Goal: Transaction & Acquisition: Purchase product/service

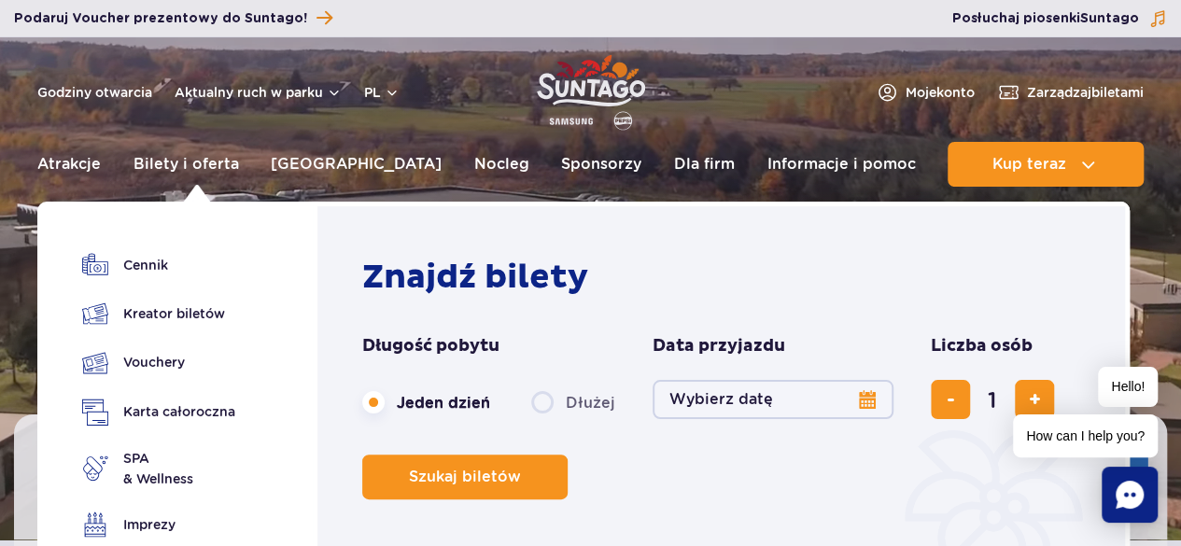
click at [822, 404] on button "Wybierz datę" at bounding box center [772, 399] width 241 height 39
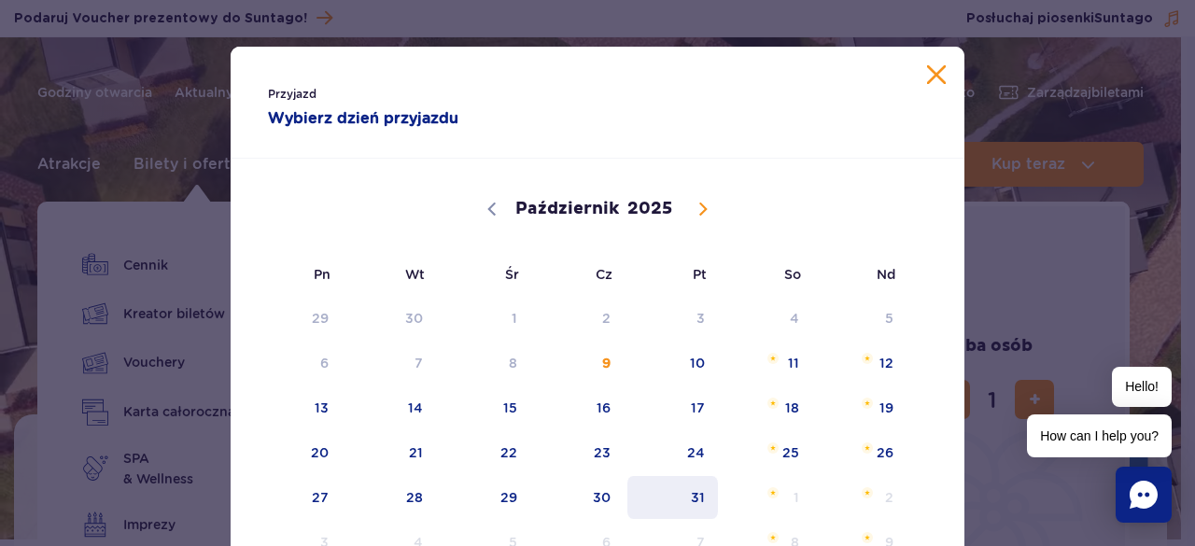
click at [698, 487] on span "31" at bounding box center [672, 497] width 94 height 43
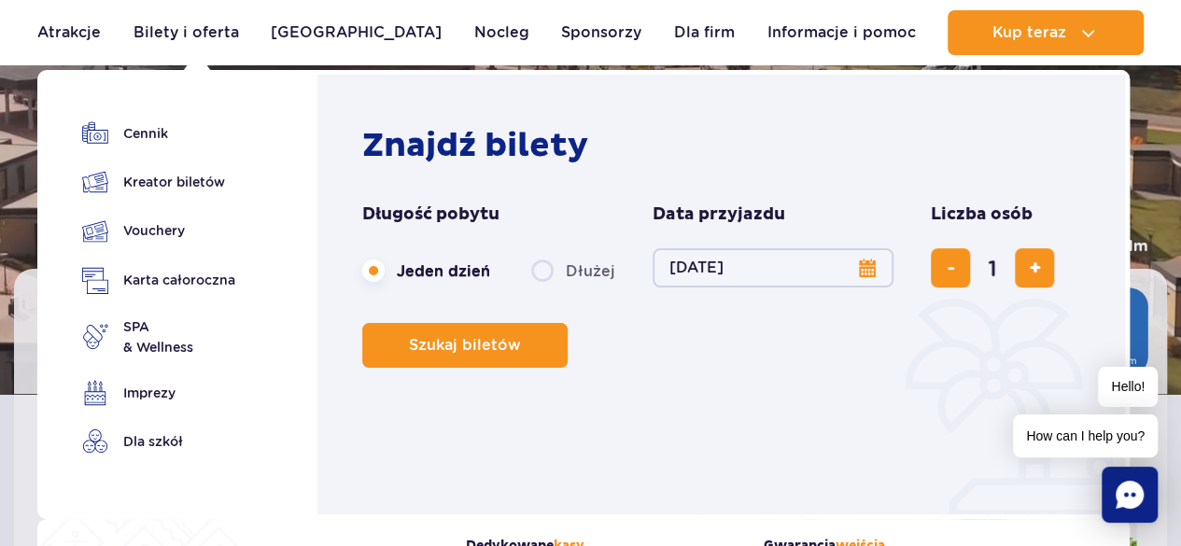
scroll to position [187, 0]
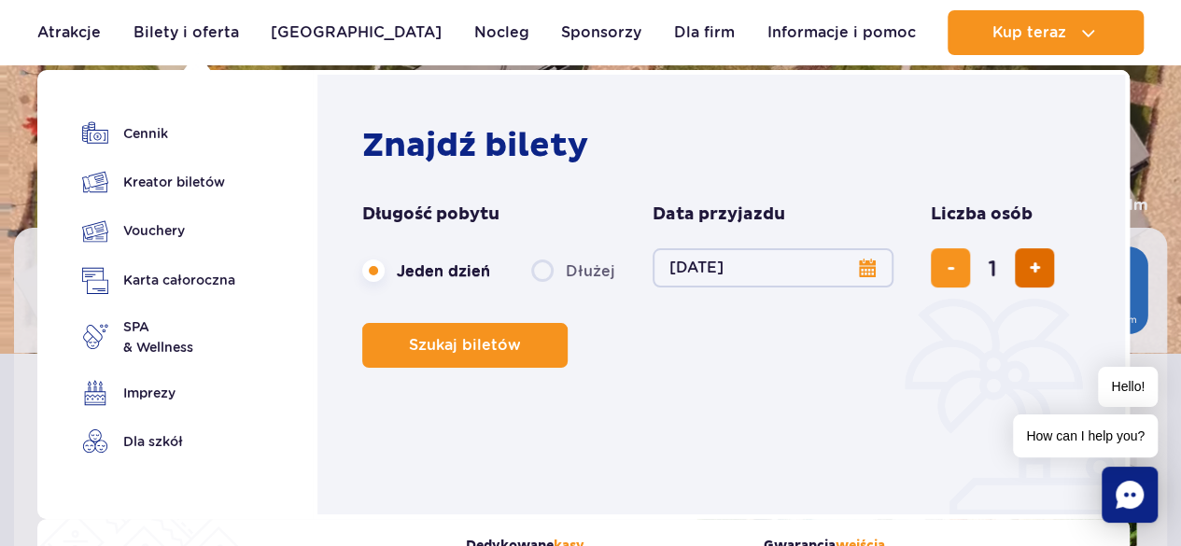
click at [1016, 274] on button "dodaj bilet" at bounding box center [1034, 267] width 39 height 39
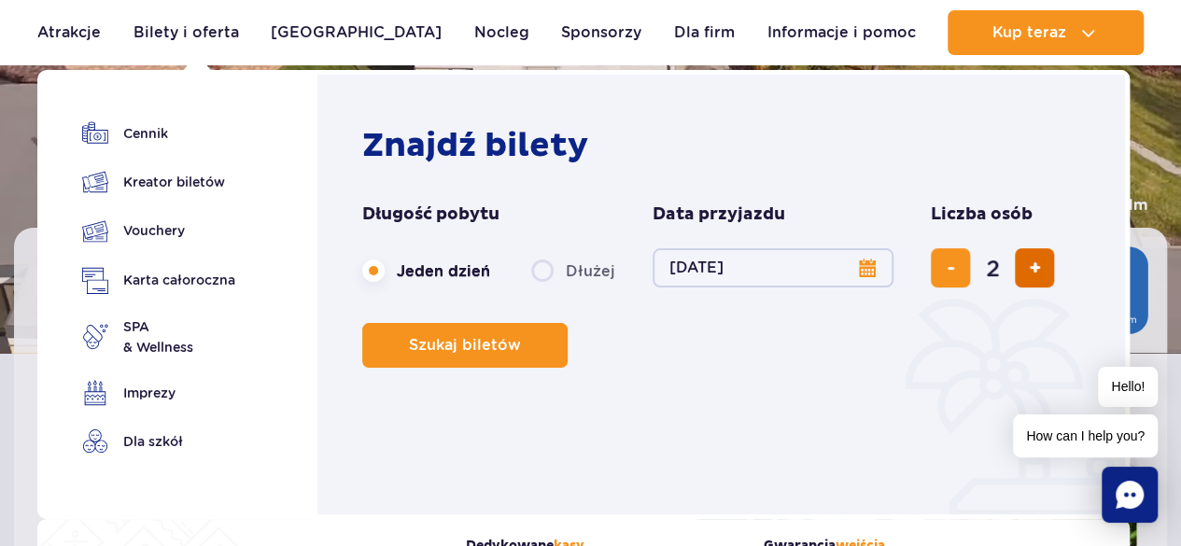
click at [1016, 274] on button "dodaj bilet" at bounding box center [1034, 267] width 39 height 39
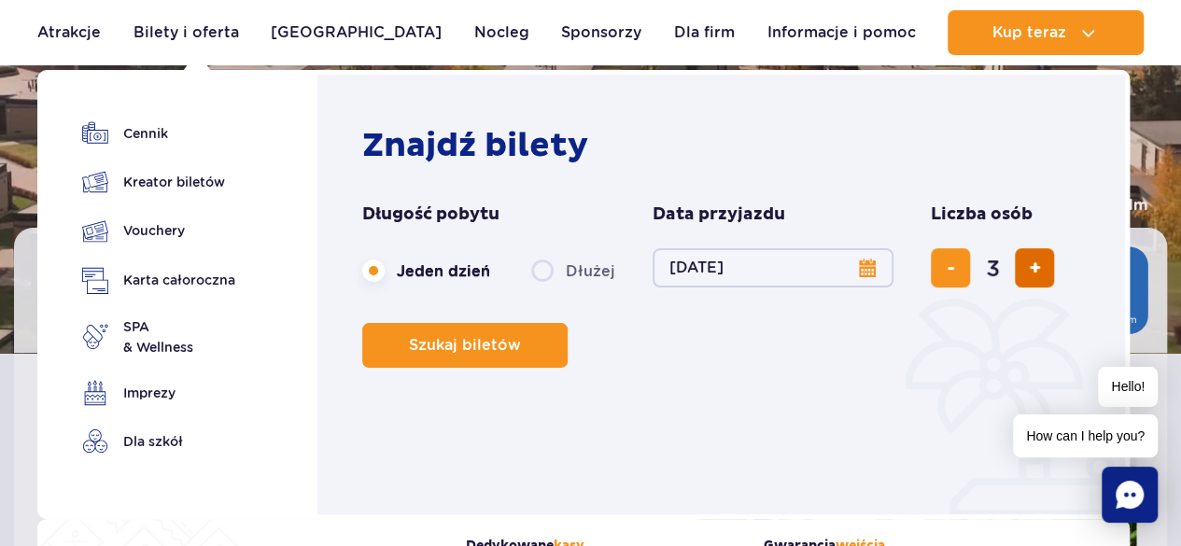
click at [1016, 274] on button "dodaj bilet" at bounding box center [1034, 267] width 39 height 39
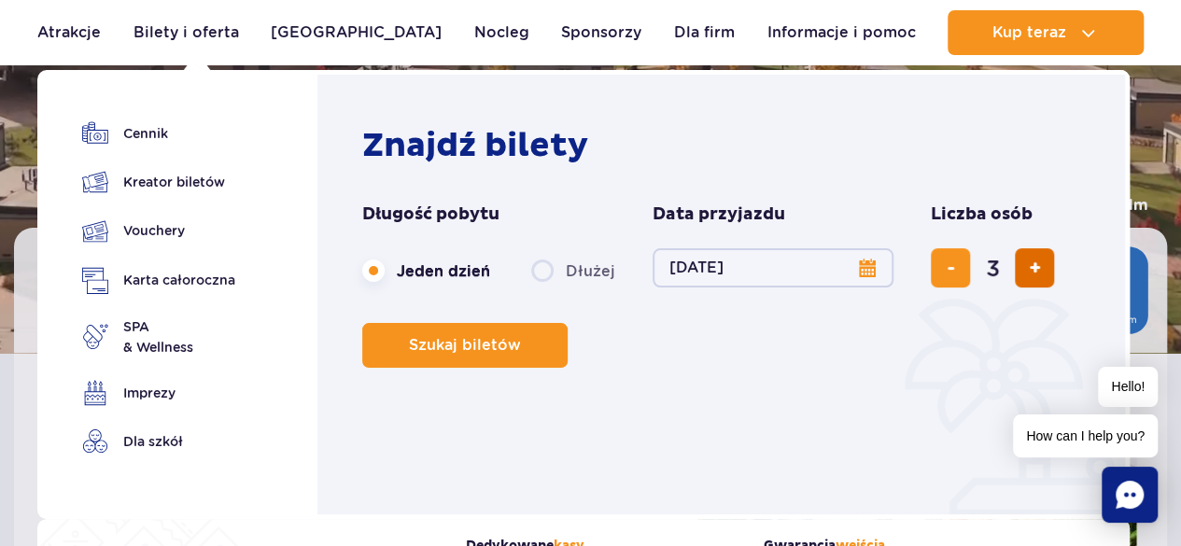
type input "4"
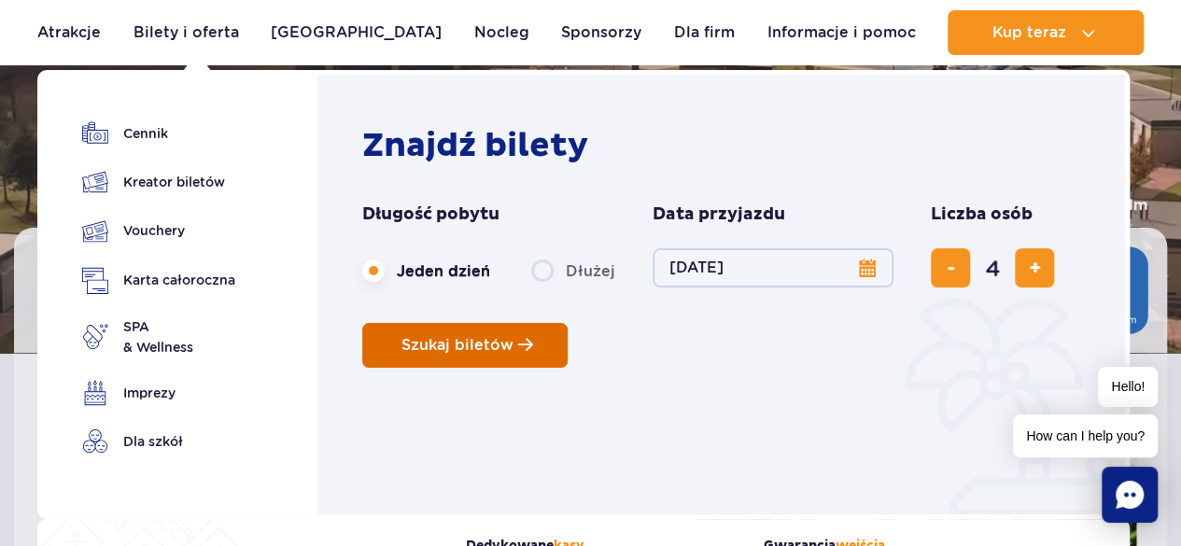
click at [483, 355] on button "Szukaj biletów" at bounding box center [464, 345] width 205 height 45
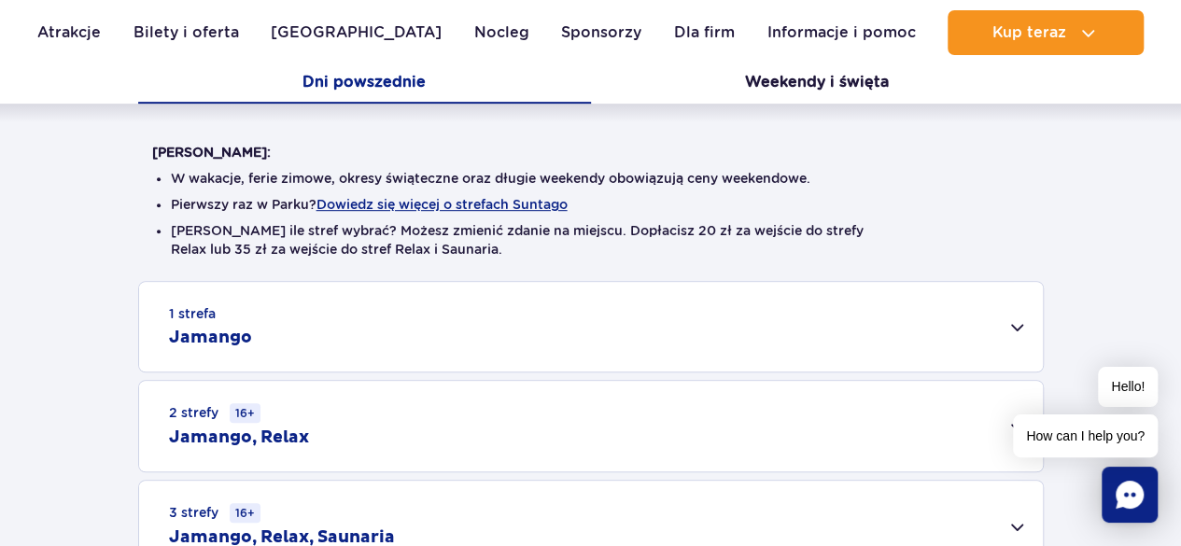
scroll to position [467, 0]
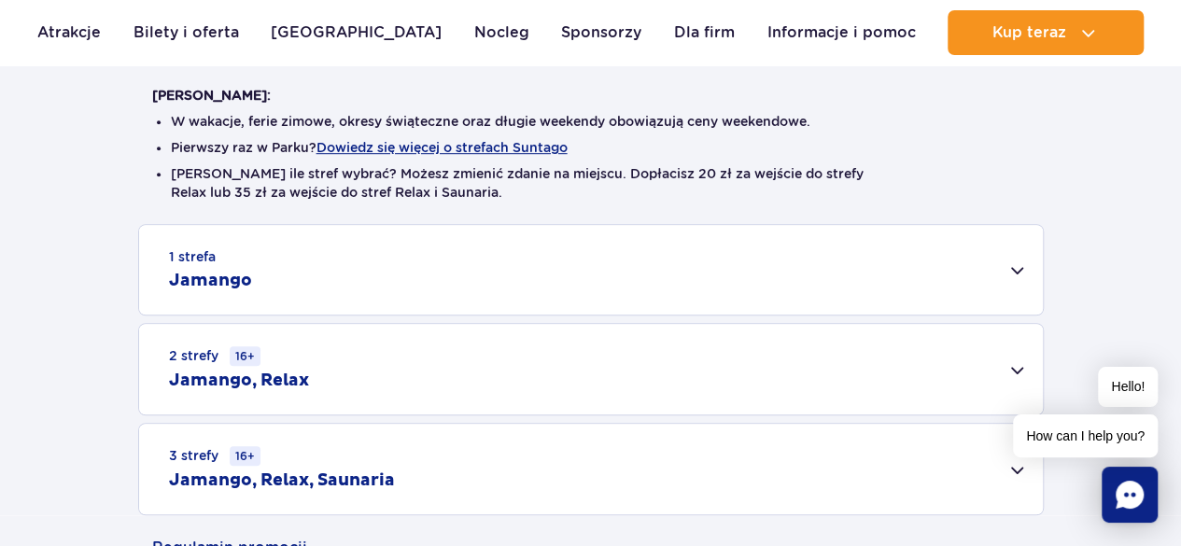
click at [1012, 270] on div "1 strefa Jamango" at bounding box center [590, 270] width 903 height 90
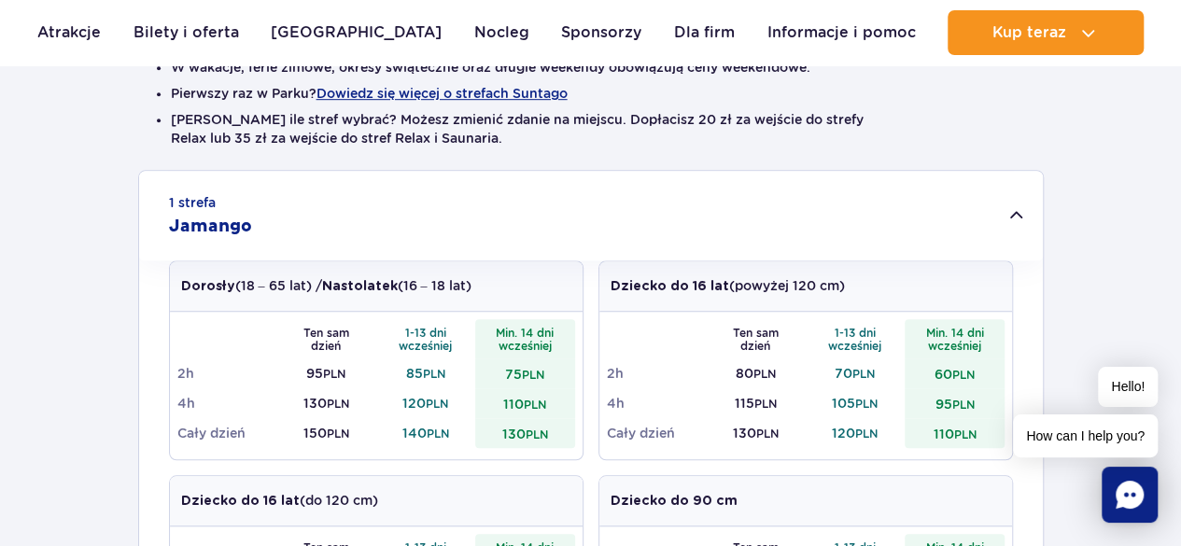
scroll to position [560, 0]
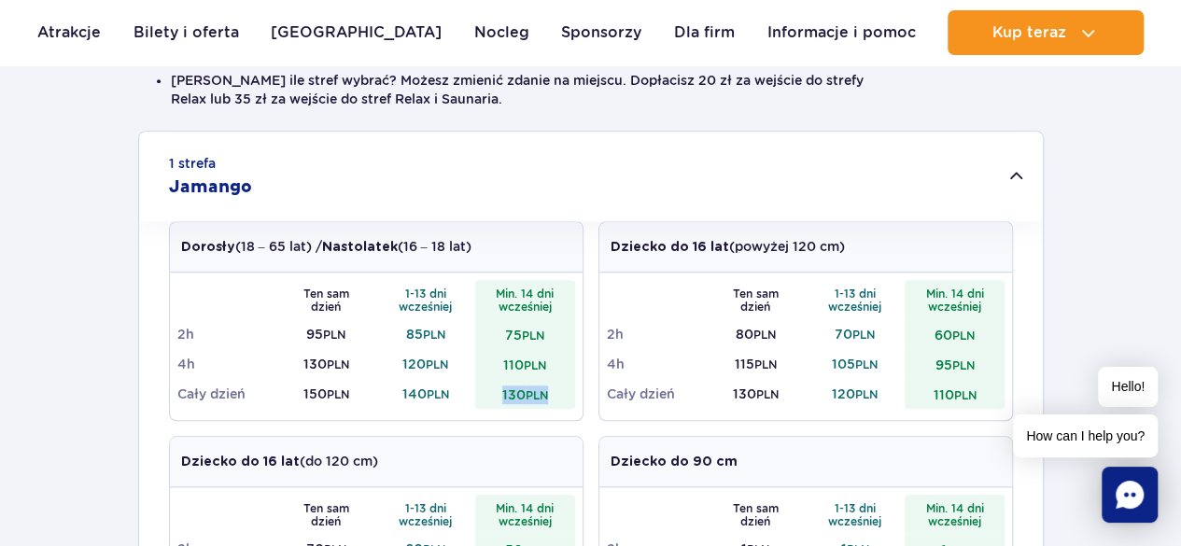
drag, startPoint x: 496, startPoint y: 388, endPoint x: 560, endPoint y: 384, distance: 64.6
click at [560, 384] on td "130 PLN" at bounding box center [525, 394] width 100 height 30
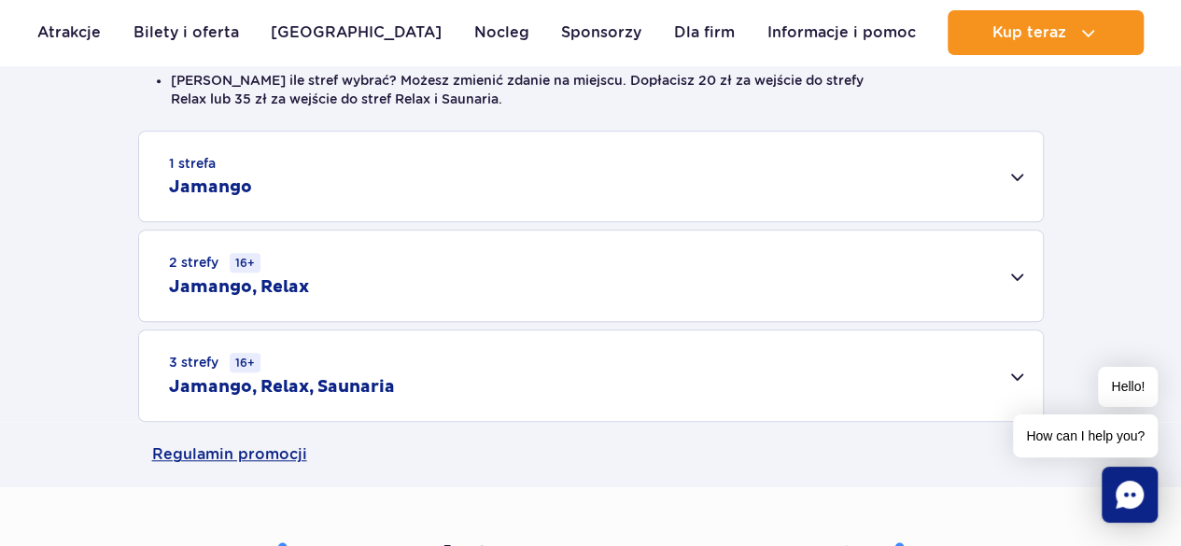
click at [1018, 180] on div "1 strefa Jamango" at bounding box center [590, 177] width 903 height 90
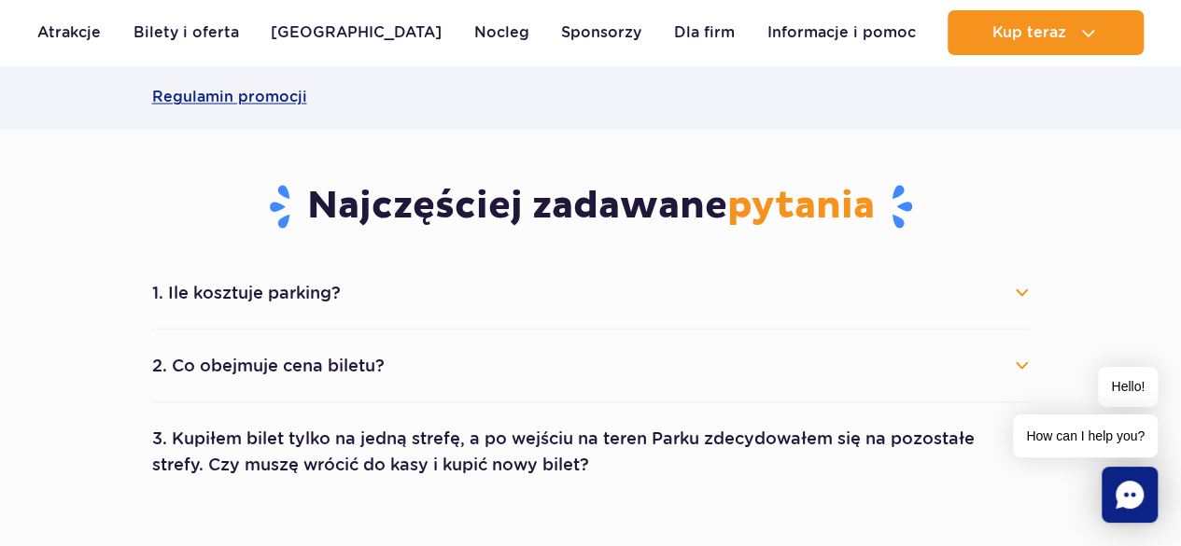
scroll to position [1680, 0]
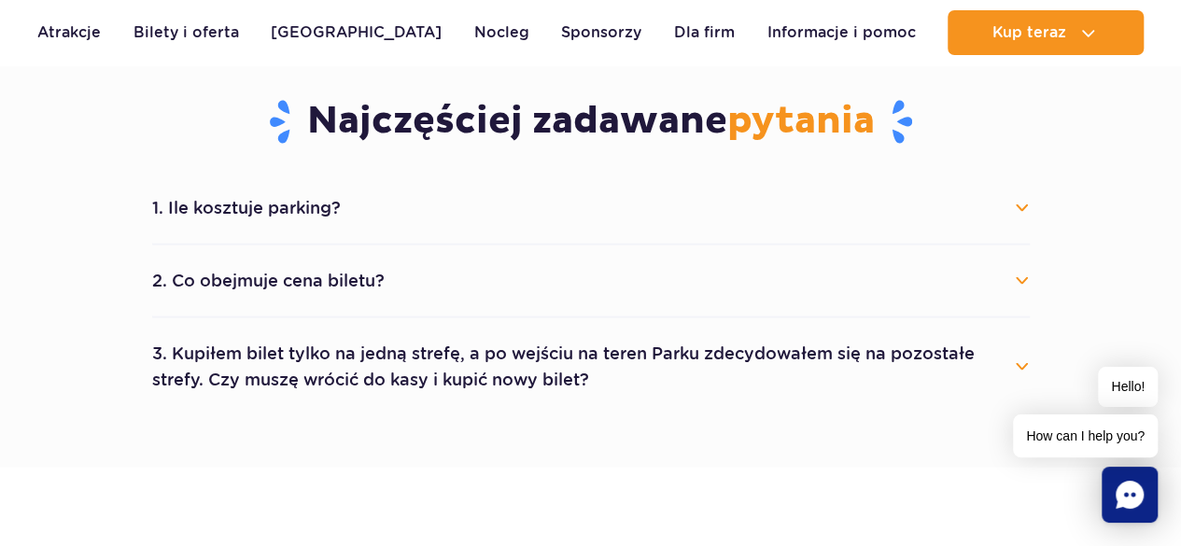
click at [1026, 364] on button "3. Kupiłem bilet tylko na jedną strefę, a po wejściu na teren Parku zdecydowałe…" at bounding box center [590, 365] width 877 height 67
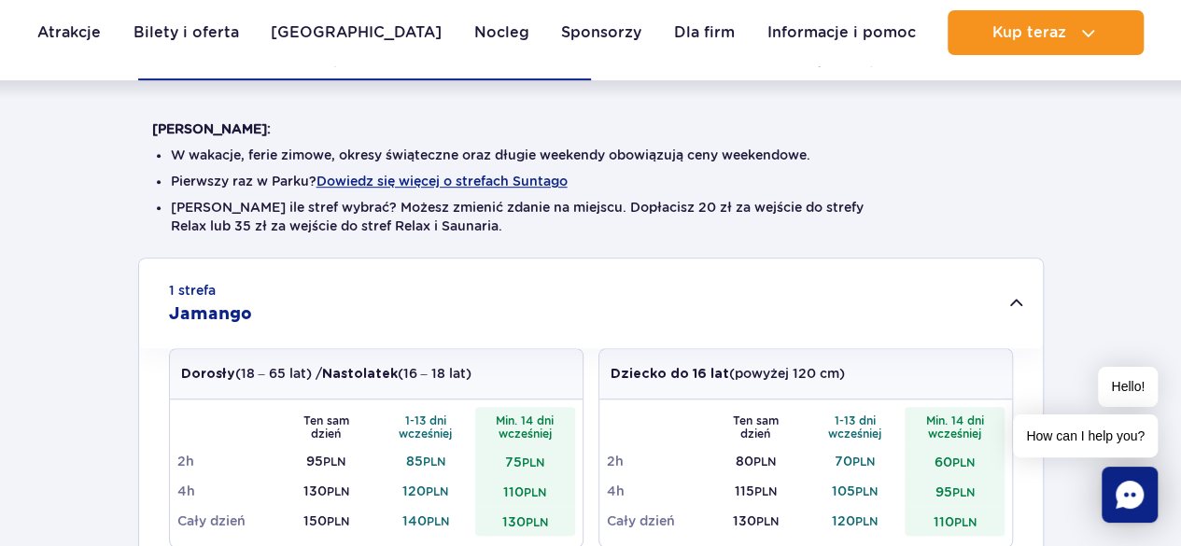
scroll to position [373, 0]
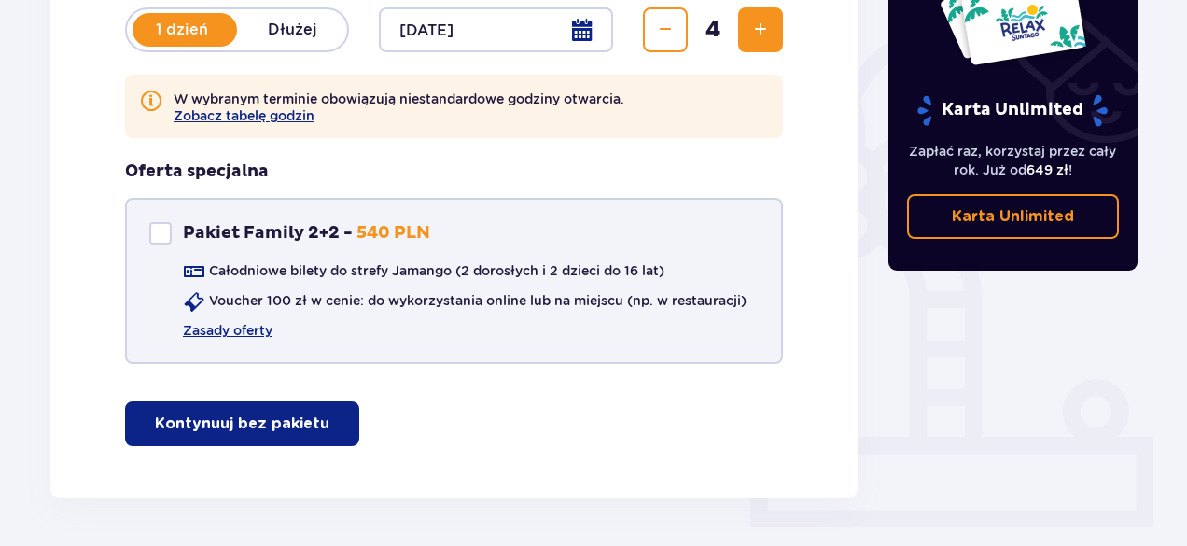
scroll to position [467, 0]
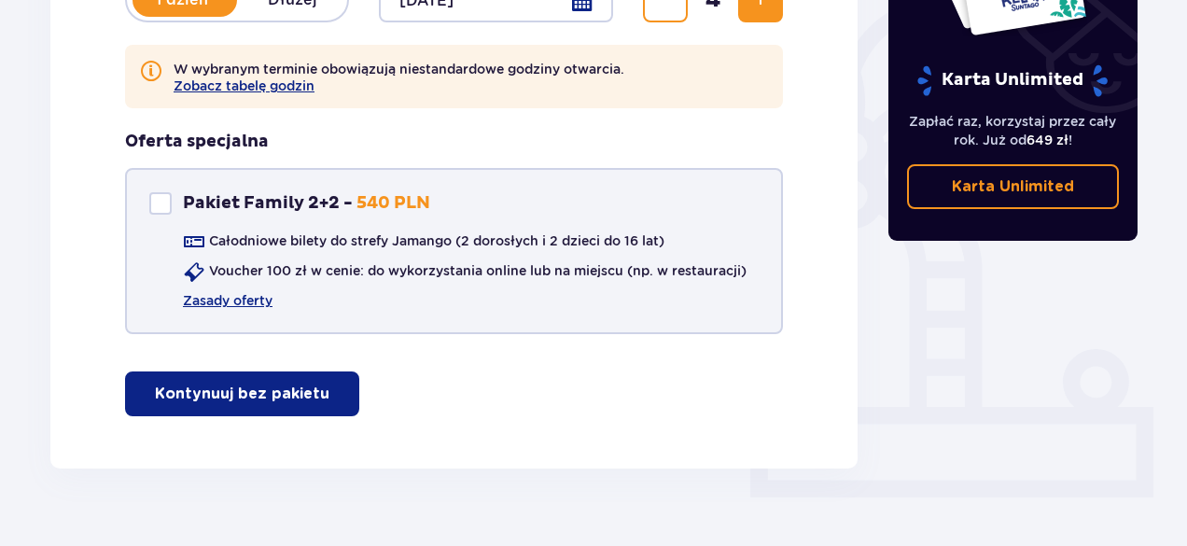
click at [161, 203] on div "Pakiet Family 2+2" at bounding box center [160, 203] width 22 height 22
checkbox input "true"
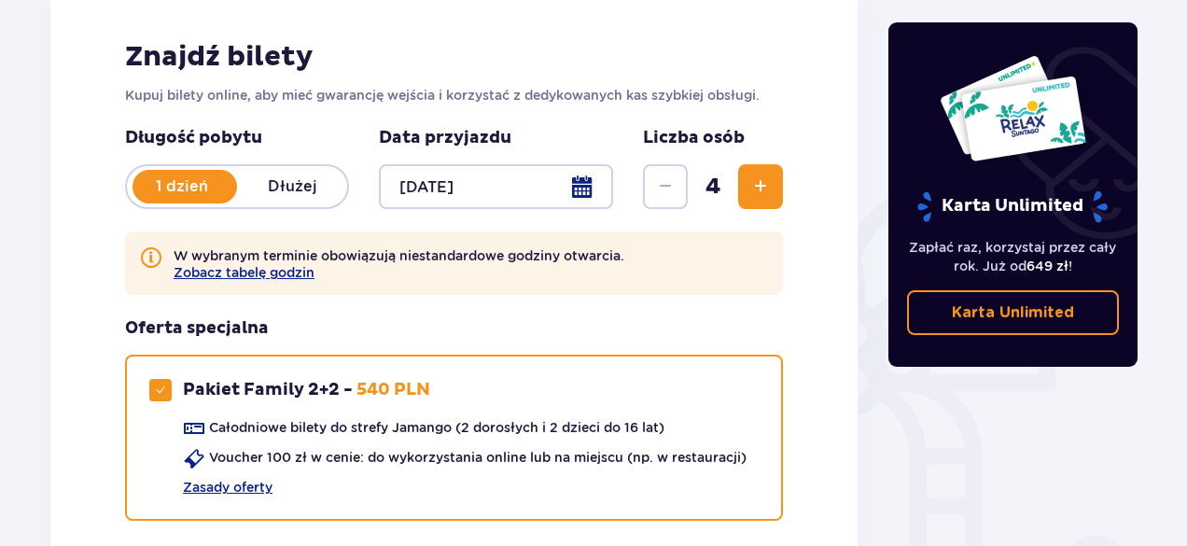
click at [754, 189] on span "Zwiększ" at bounding box center [760, 186] width 22 height 22
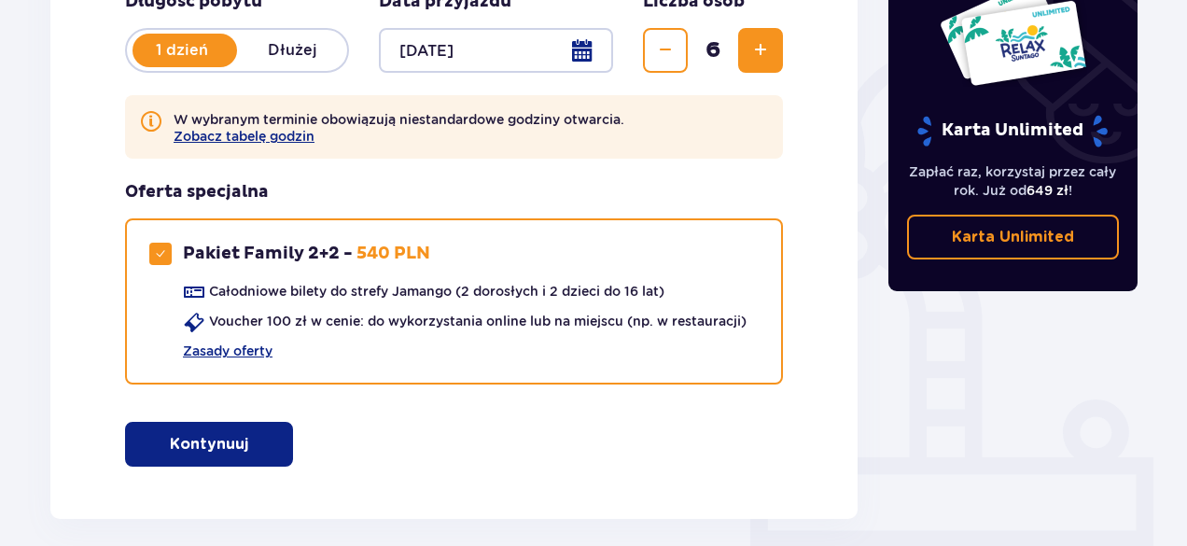
scroll to position [315, 0]
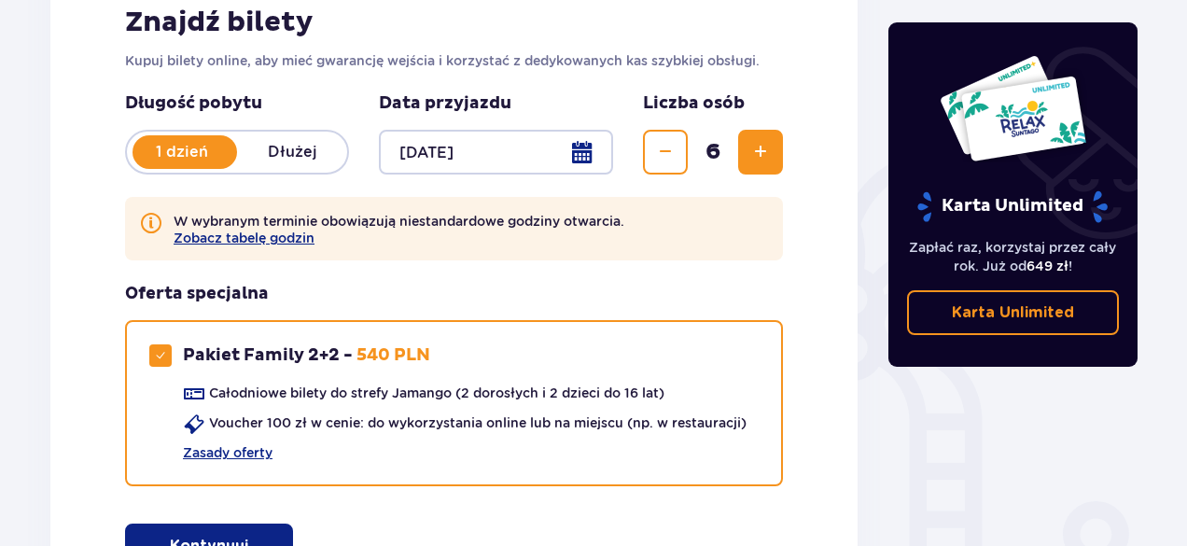
click at [674, 152] on span "Zmniejsz" at bounding box center [665, 152] width 22 height 22
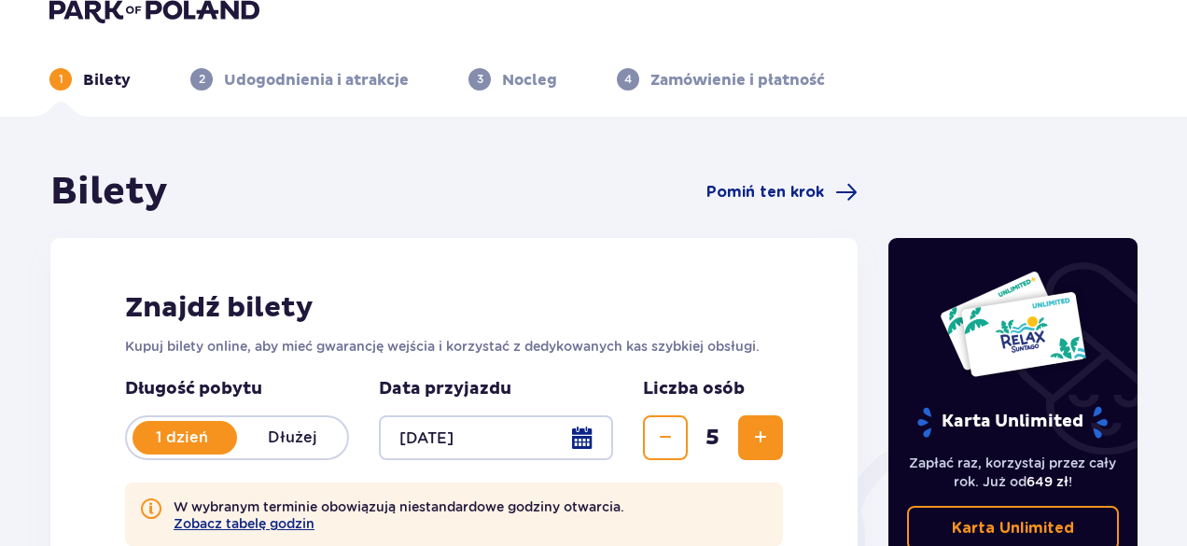
scroll to position [0, 0]
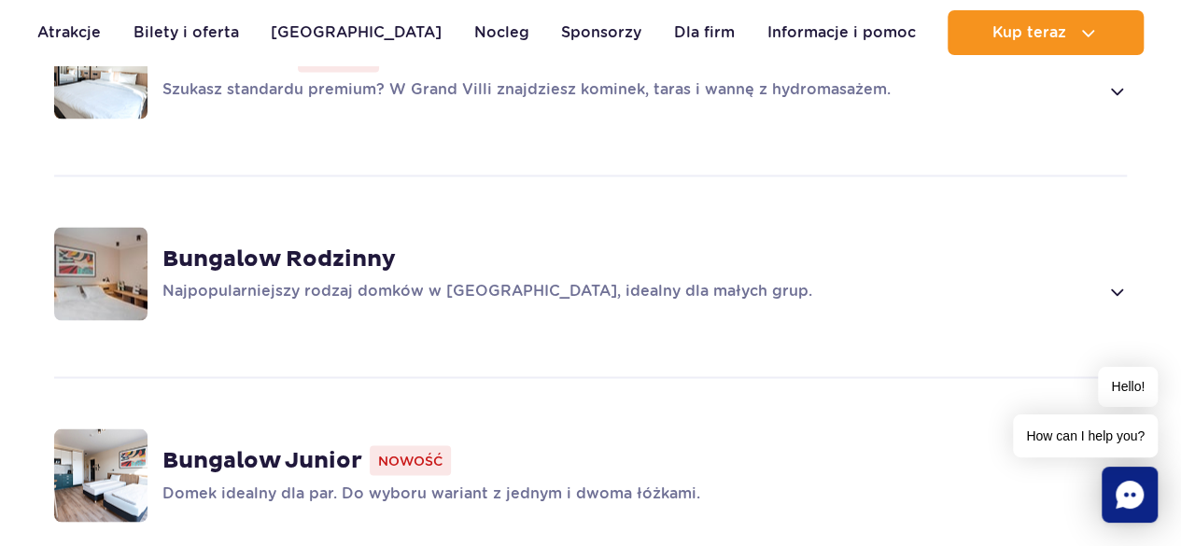
scroll to position [1587, 0]
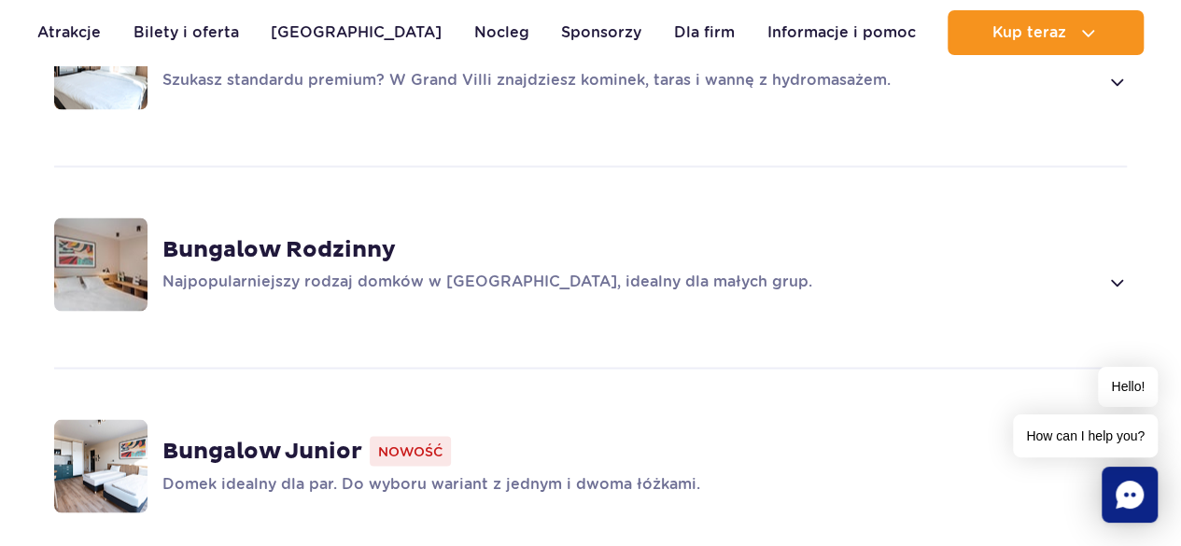
click at [1116, 277] on span at bounding box center [1115, 282] width 21 height 22
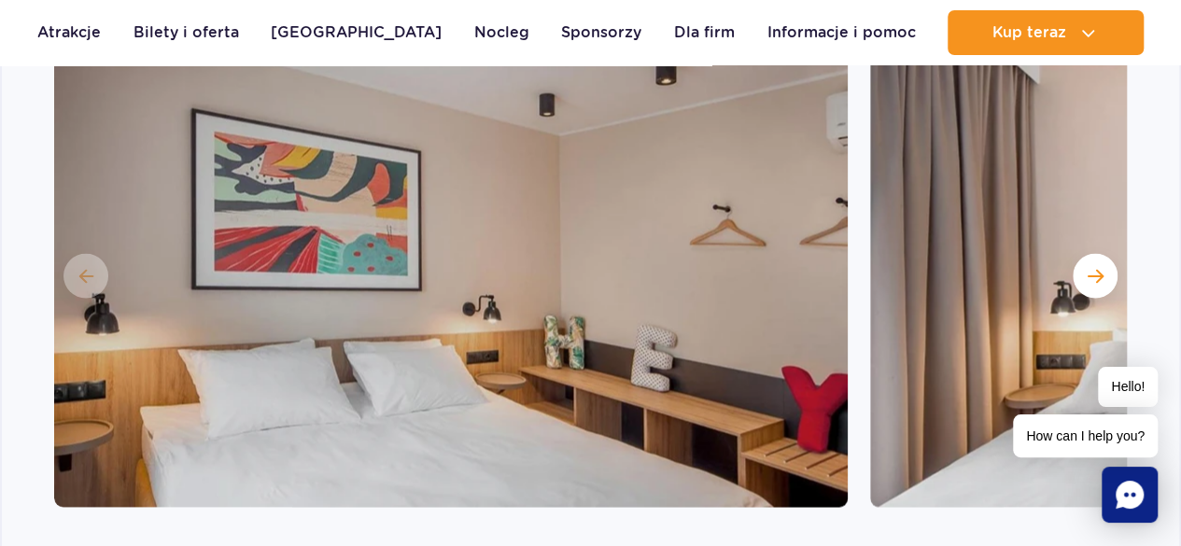
scroll to position [1943, 0]
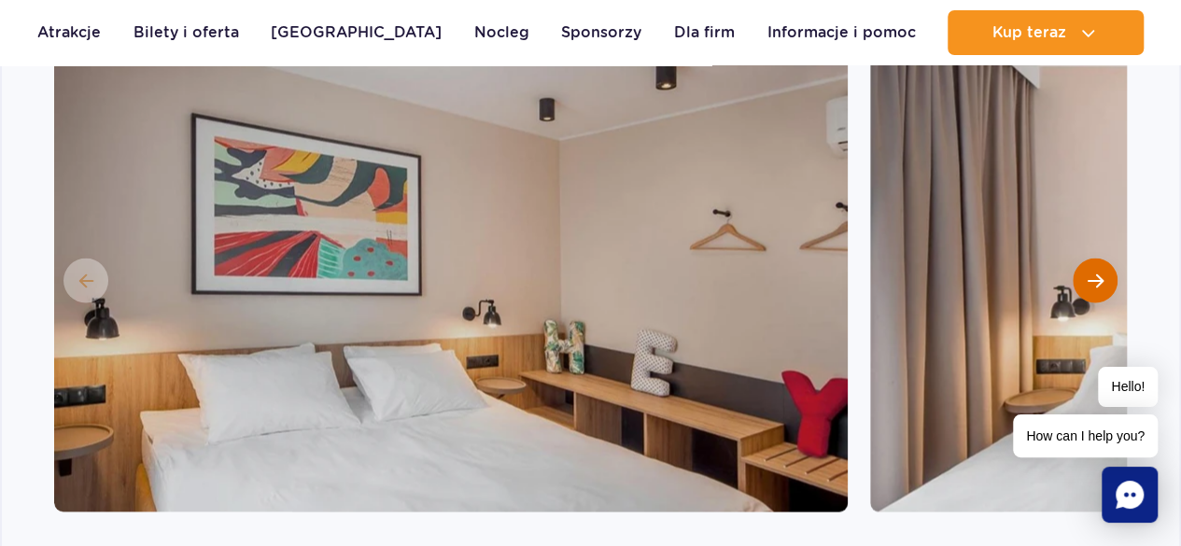
click at [1099, 273] on span "Następny slajd" at bounding box center [1095, 281] width 16 height 17
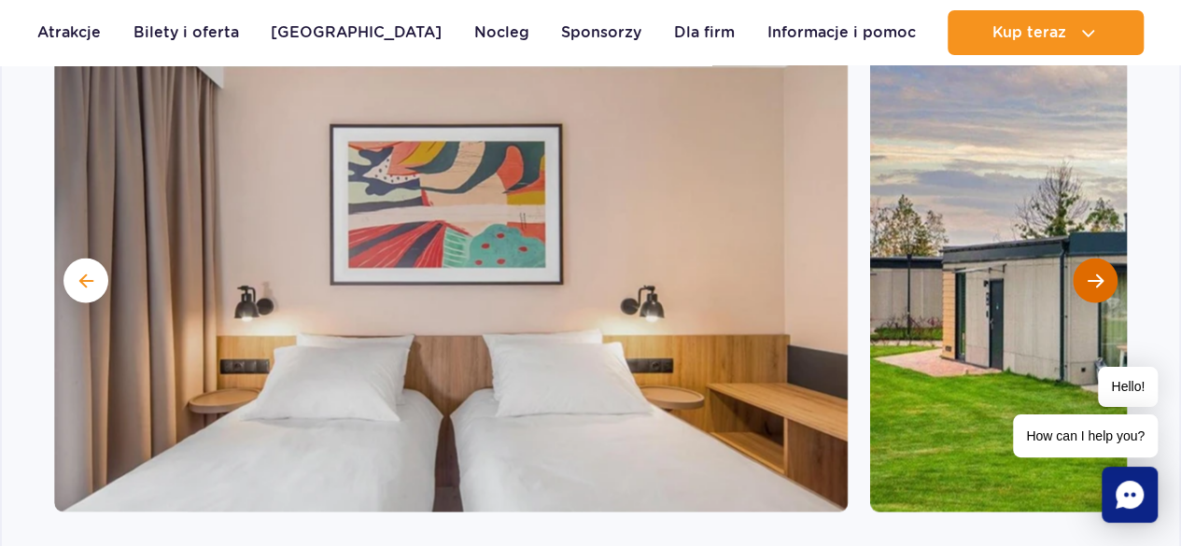
click at [1099, 273] on span "Następny slajd" at bounding box center [1095, 281] width 16 height 17
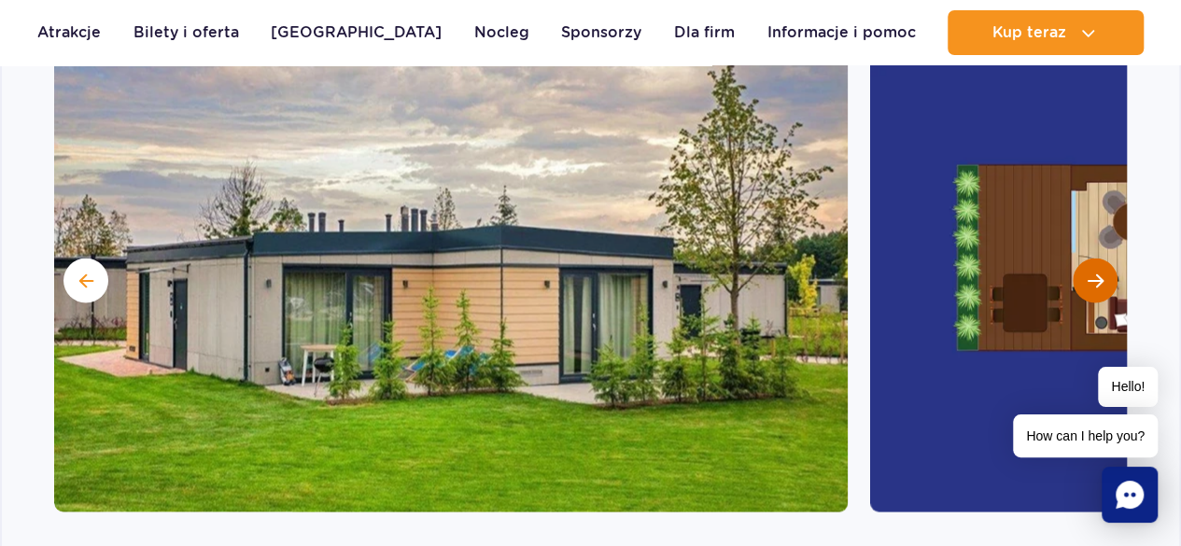
click at [1099, 273] on span "Następny slajd" at bounding box center [1095, 281] width 16 height 17
